Goal: Information Seeking & Learning: Learn about a topic

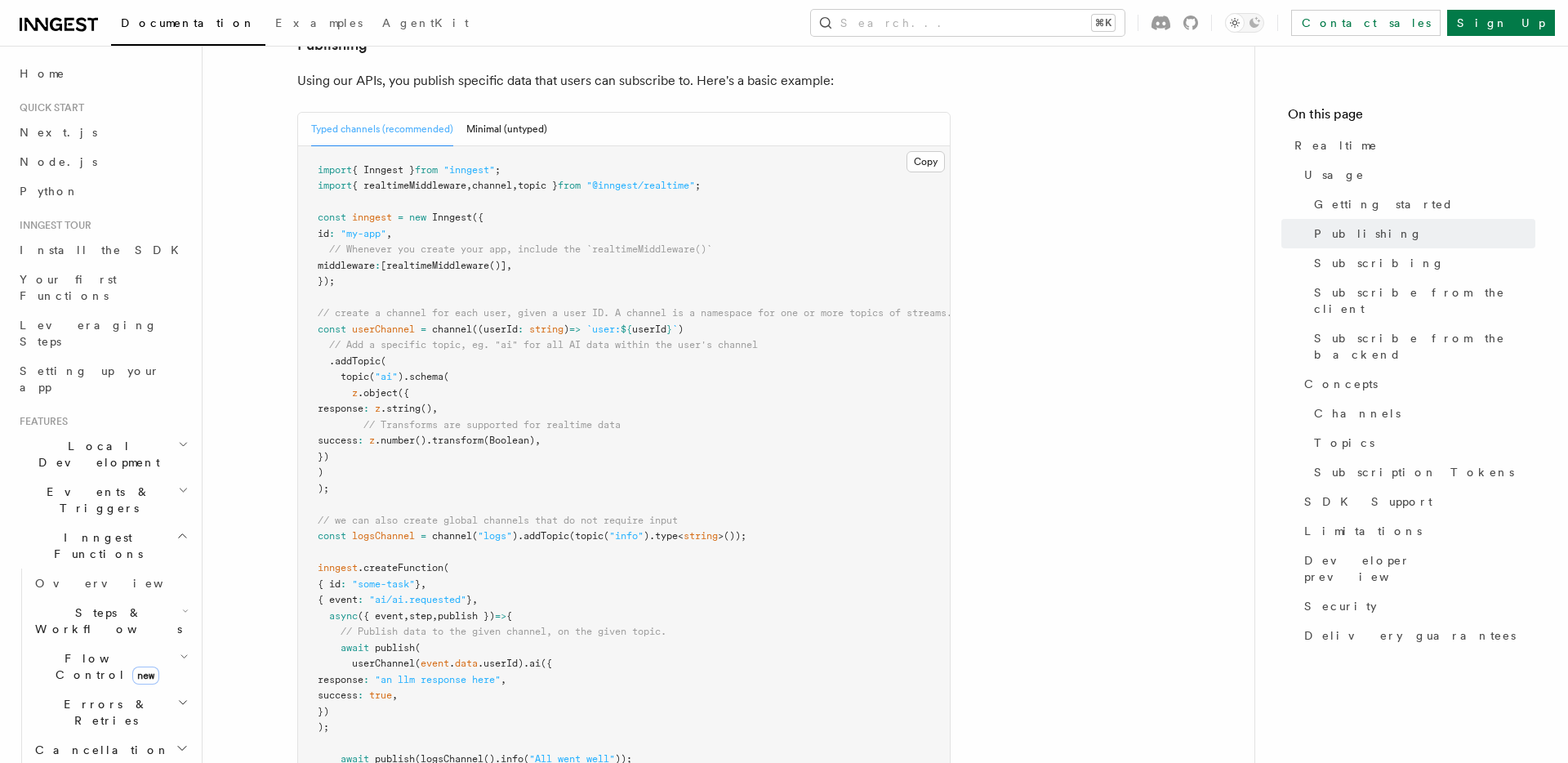
scroll to position [1054, 0]
drag, startPoint x: 306, startPoint y: 279, endPoint x: 385, endPoint y: 443, distance: 182.0
click at [385, 443] on pre "import { Inngest } from "inngest" ; import { realtimeMiddleware , channel , top…" at bounding box center [623, 483] width 651 height 670
copy code "const userChannel = channel ((userId : string ) => `user: ${ userId } ` ) // Ad…"
click at [753, 286] on pre "import { Inngest } from "inngest" ; import { realtimeMiddleware , channel , top…" at bounding box center [623, 483] width 651 height 670
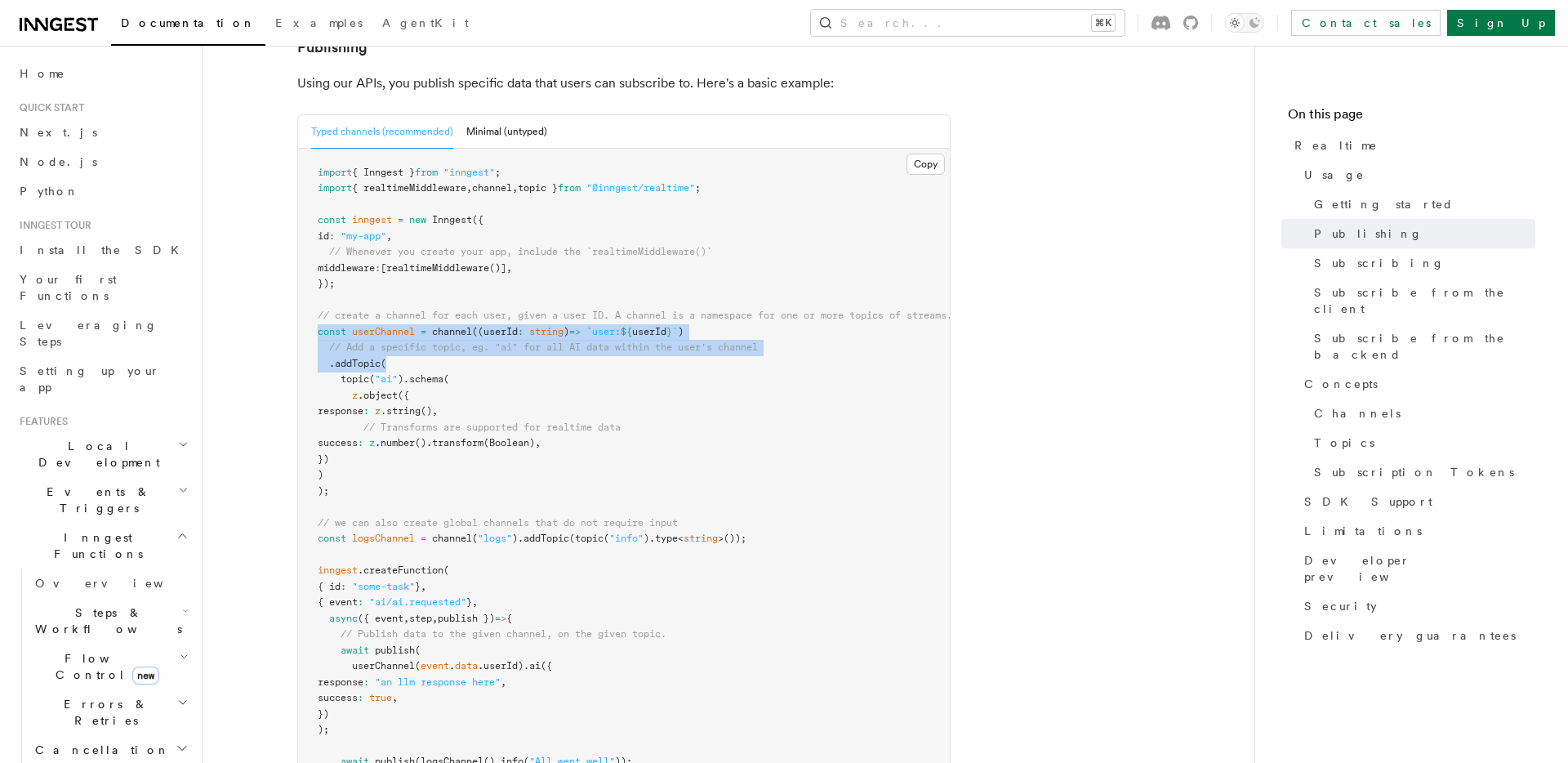
drag, startPoint x: 392, startPoint y: 315, endPoint x: 315, endPoint y: 287, distance: 81.9
click at [315, 287] on pre "import { Inngest } from "inngest" ; import { realtimeMiddleware , channel , top…" at bounding box center [623, 483] width 651 height 670
copy code "const userChannel = channel ((userId : string ) => `user: ${ userId } ` ) // Ad…"
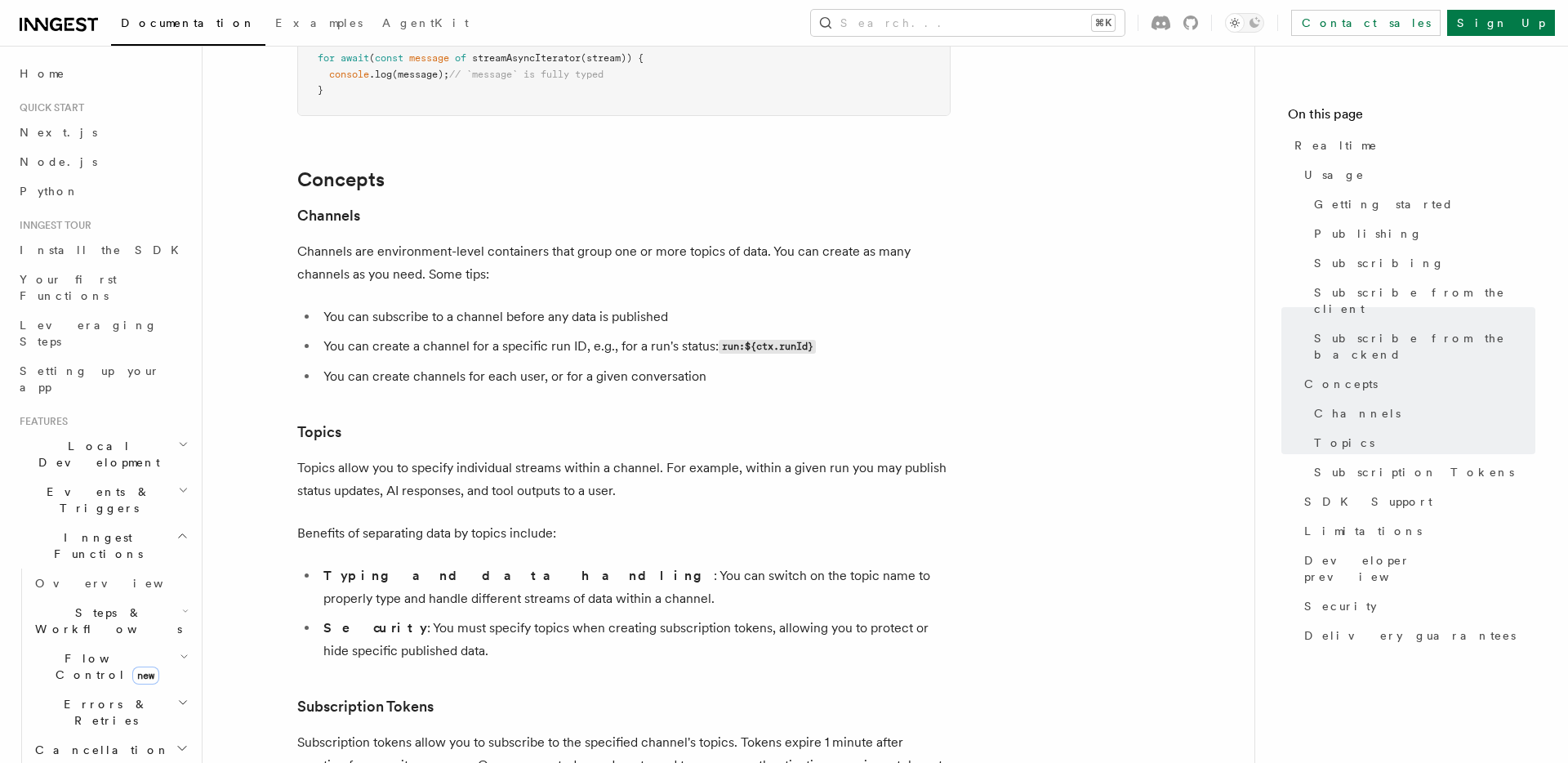
scroll to position [4101, 0]
click at [966, 21] on button "Search... ⌘K" at bounding box center [968, 23] width 314 height 26
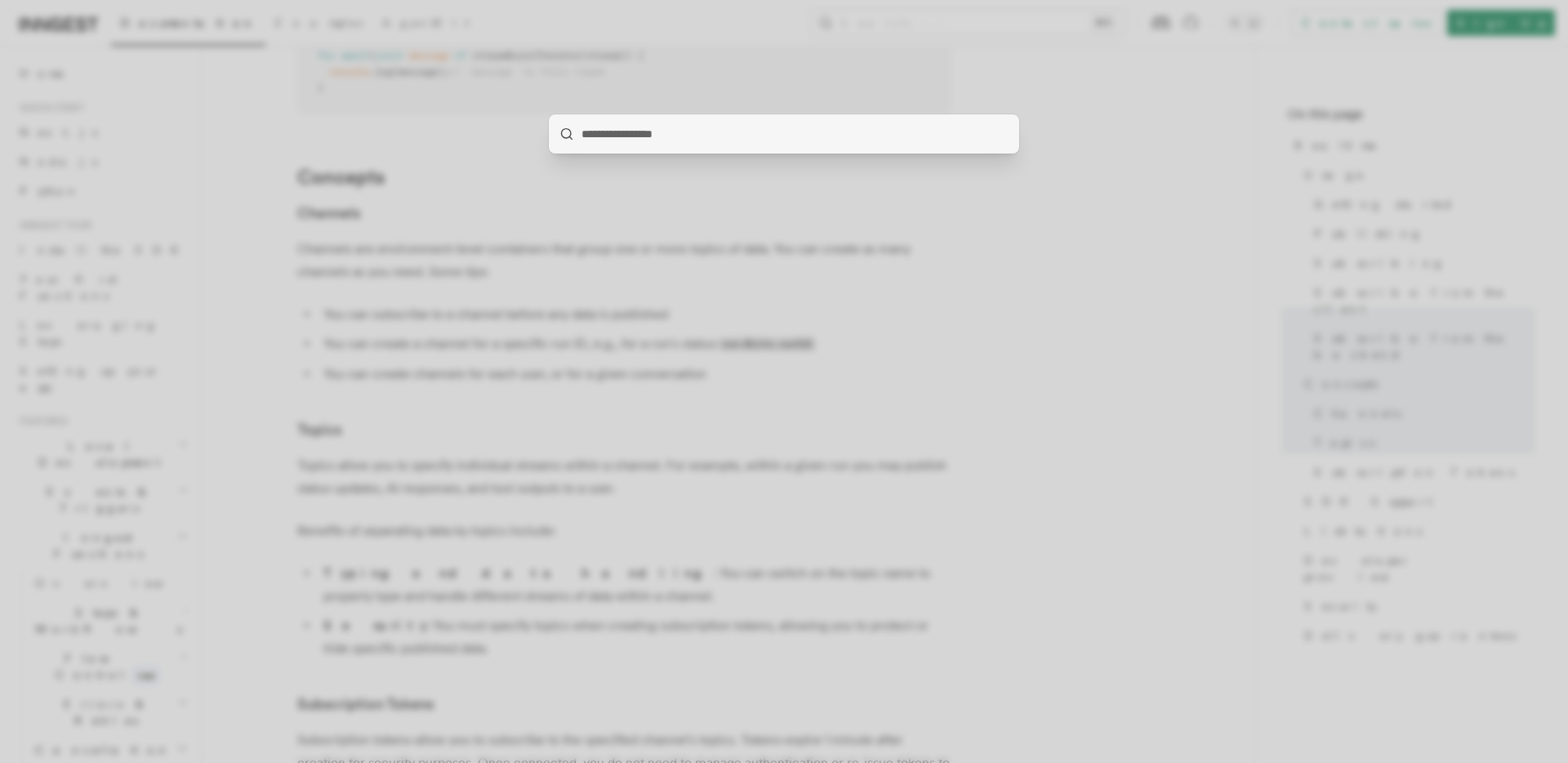
click at [693, 140] on input "search" at bounding box center [784, 133] width 471 height 39
type input "**********"
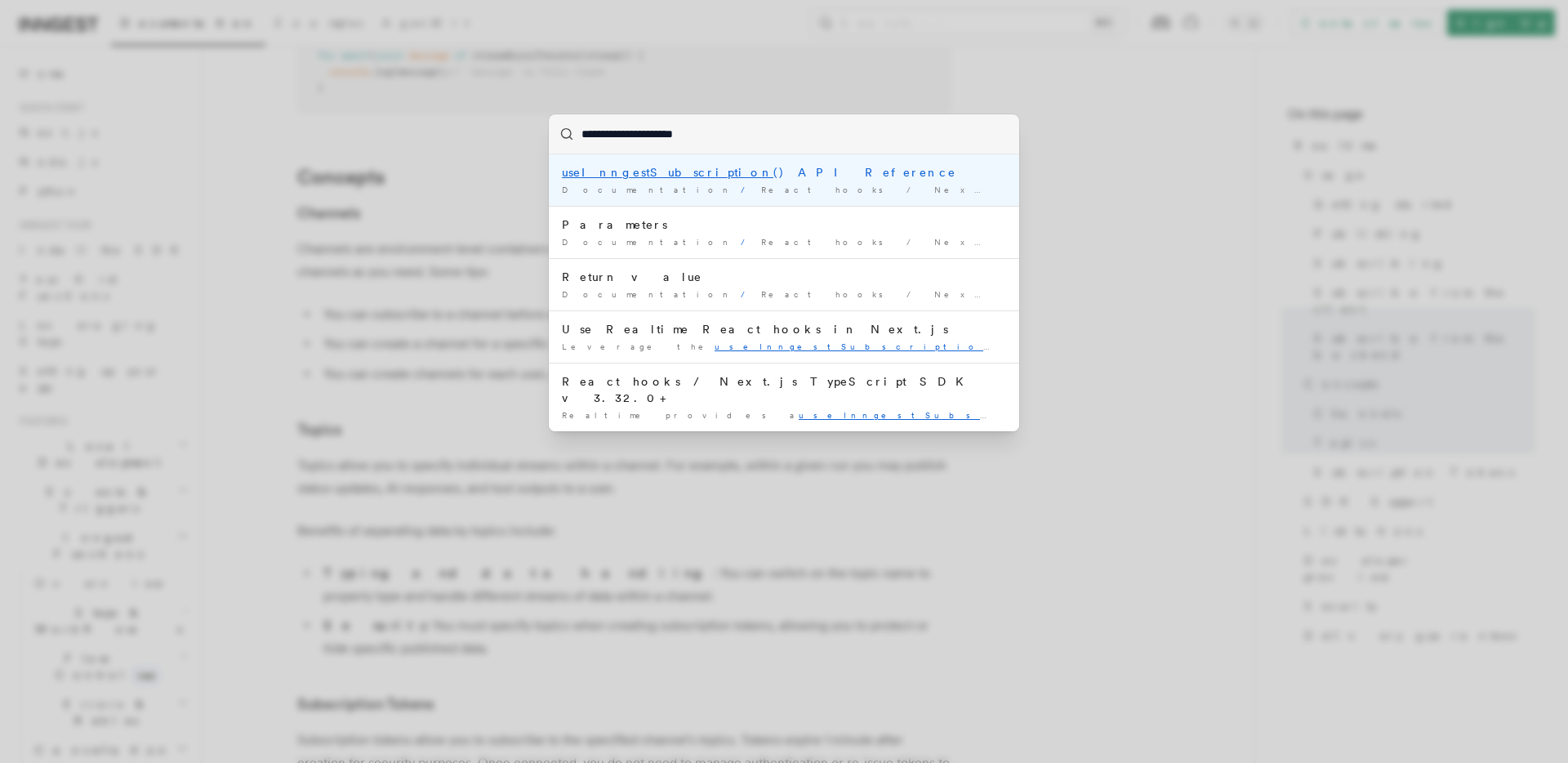
click at [664, 169] on mark "useInngestSubscription" at bounding box center [668, 173] width 211 height 13
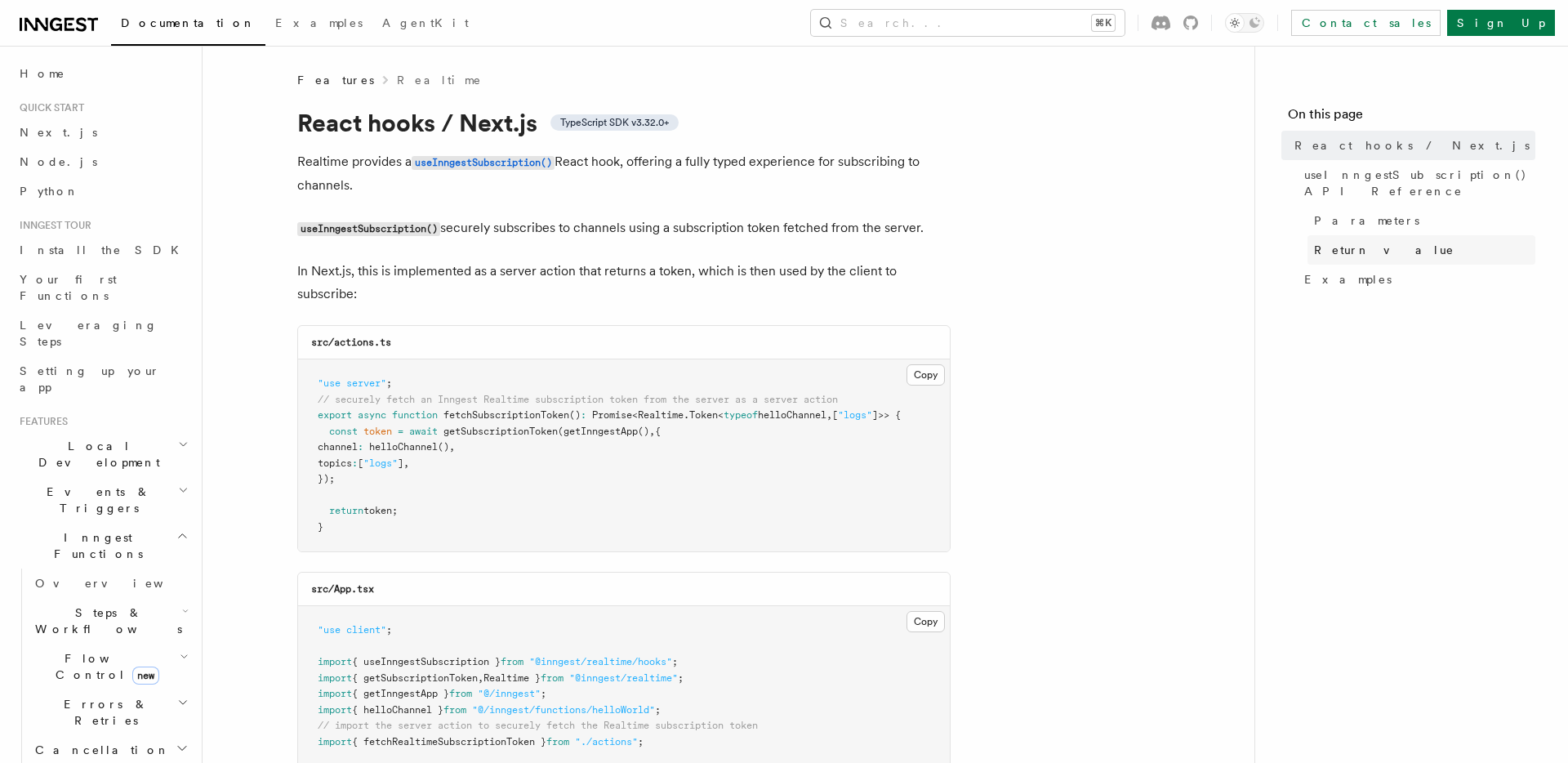
click at [1311, 235] on link "Return value" at bounding box center [1422, 250] width 228 height 30
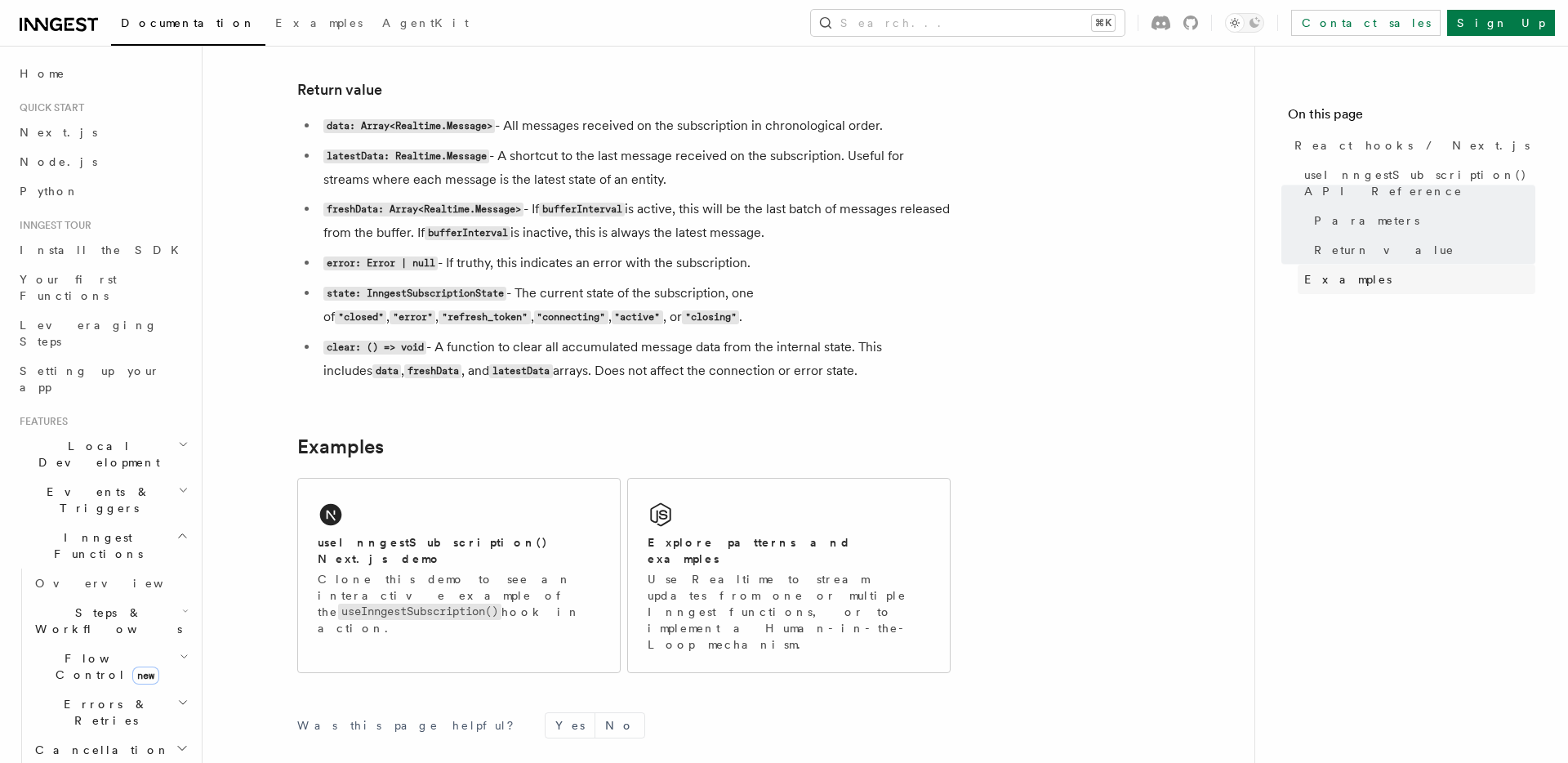
click at [1313, 271] on span "Examples" at bounding box center [1348, 279] width 88 height 17
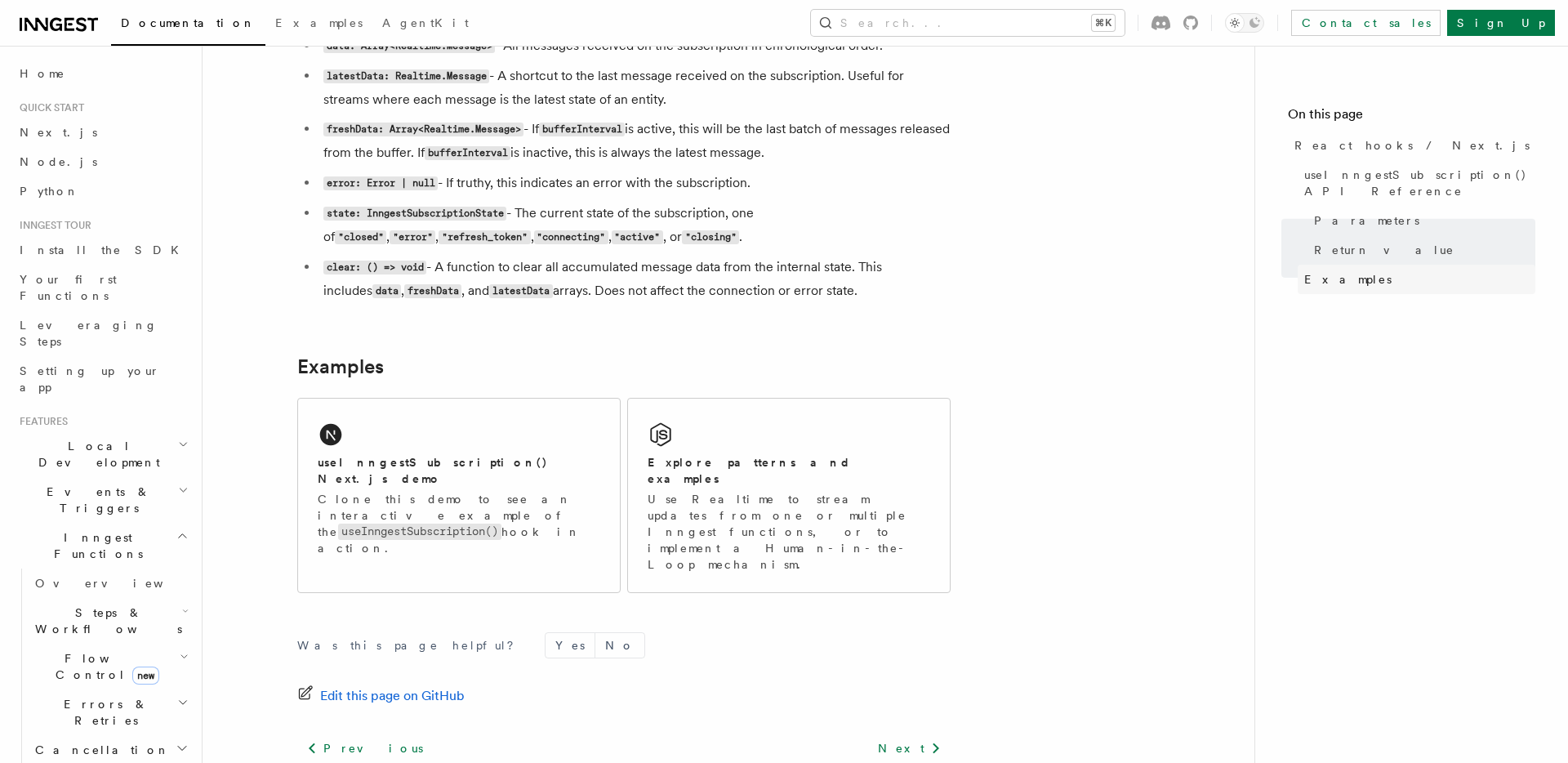
scroll to position [1538, 0]
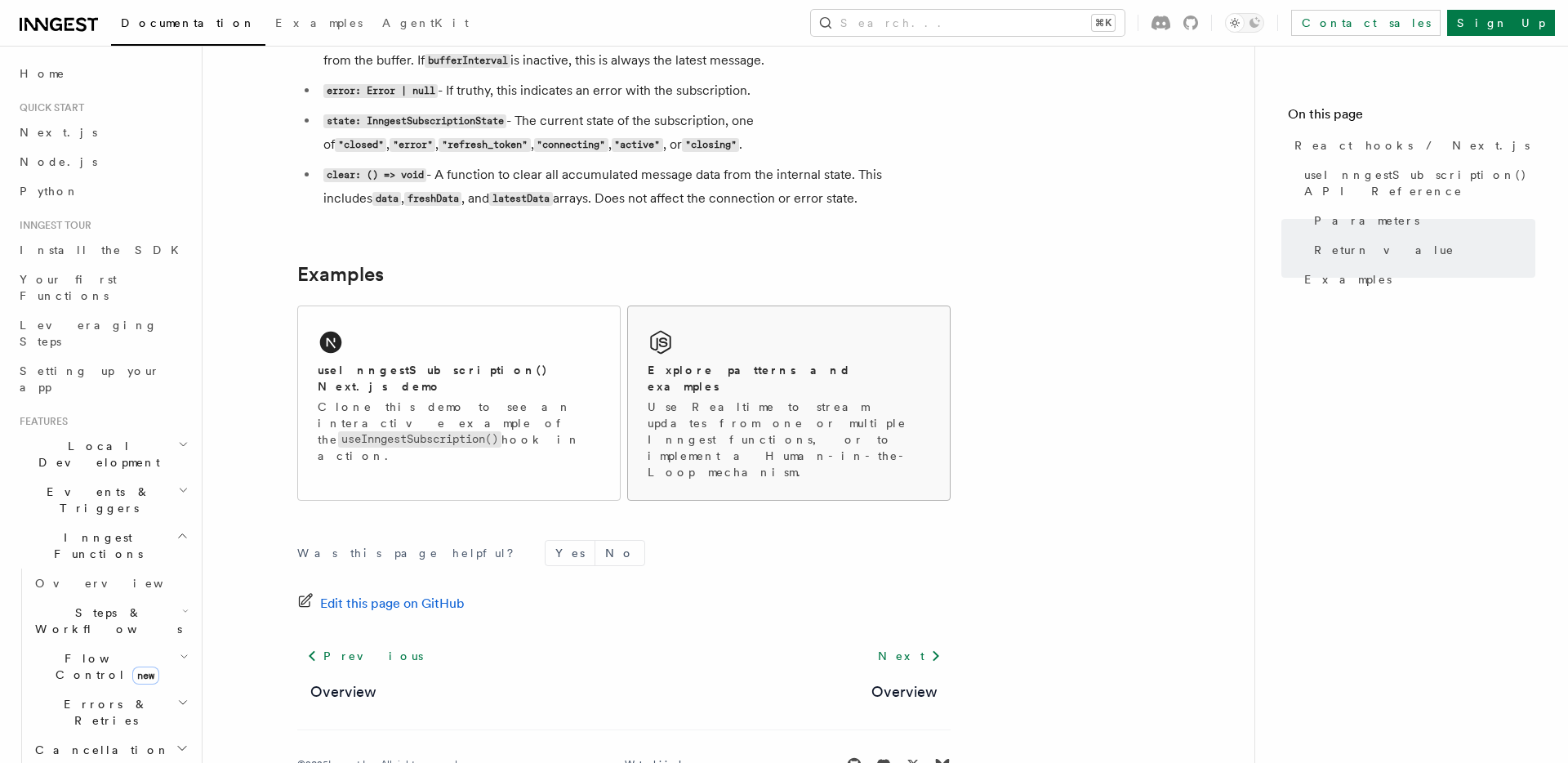
click at [759, 410] on p "Use Realtime to stream updates from one or multiple Inngest functions, or to im…" at bounding box center [789, 439] width 282 height 82
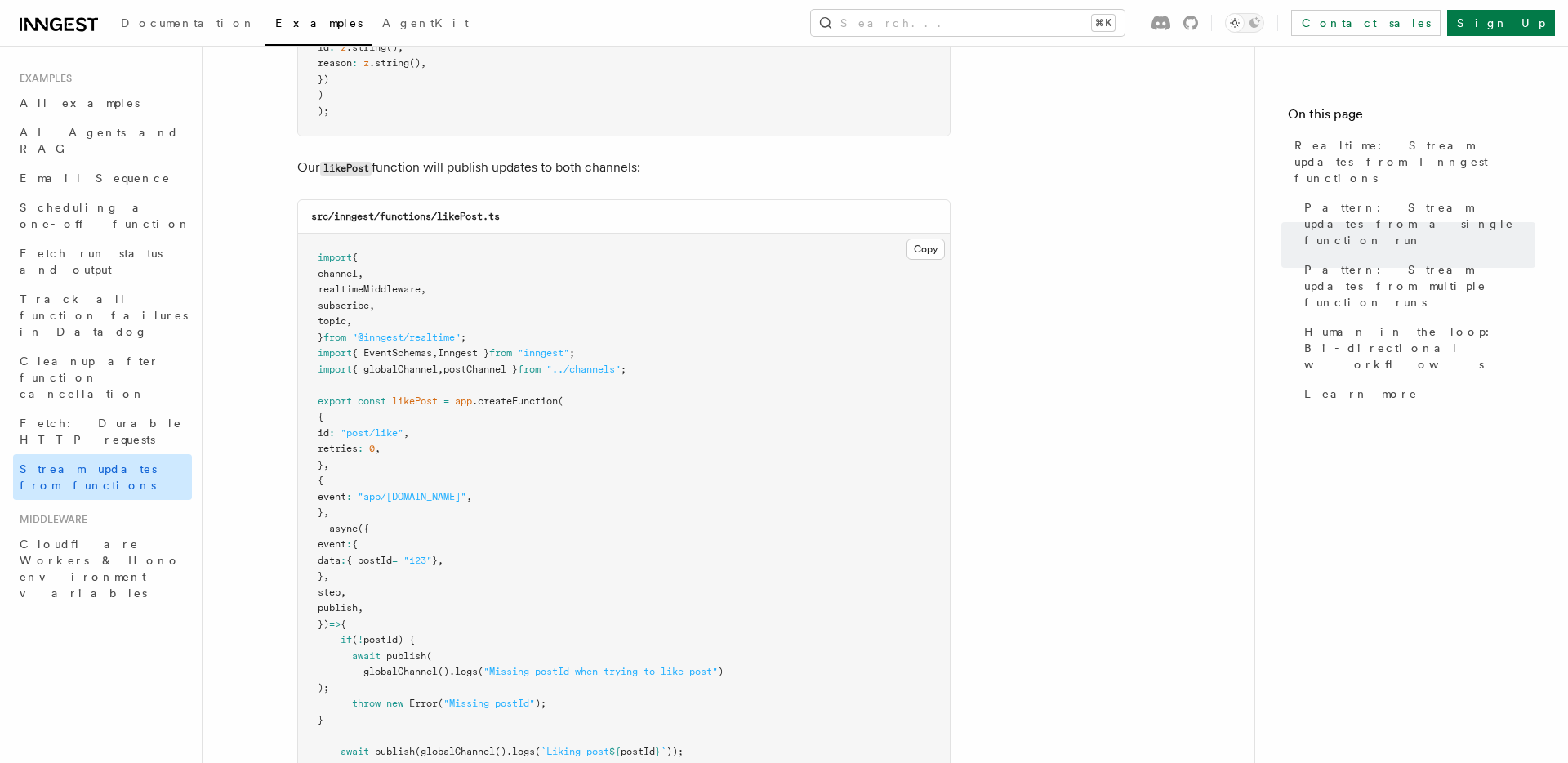
scroll to position [1961, 0]
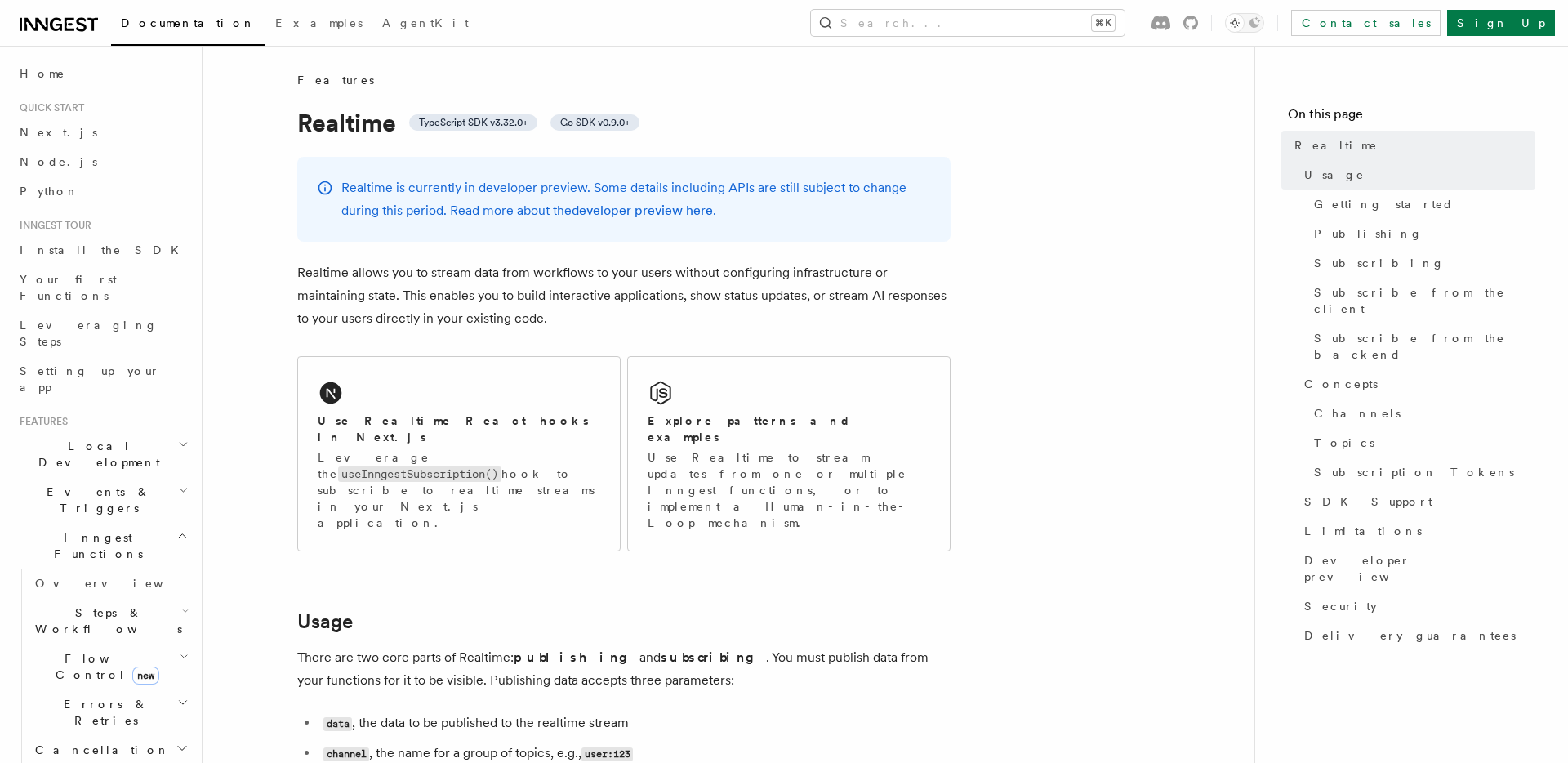
click at [69, 36] on div "Documentation Examples AgentKit Search... ⌘K Contact sales Sign Up" at bounding box center [784, 22] width 1568 height 45
click at [69, 29] on icon at bounding box center [69, 25] width 10 height 13
